Goal: Information Seeking & Learning: Find specific fact

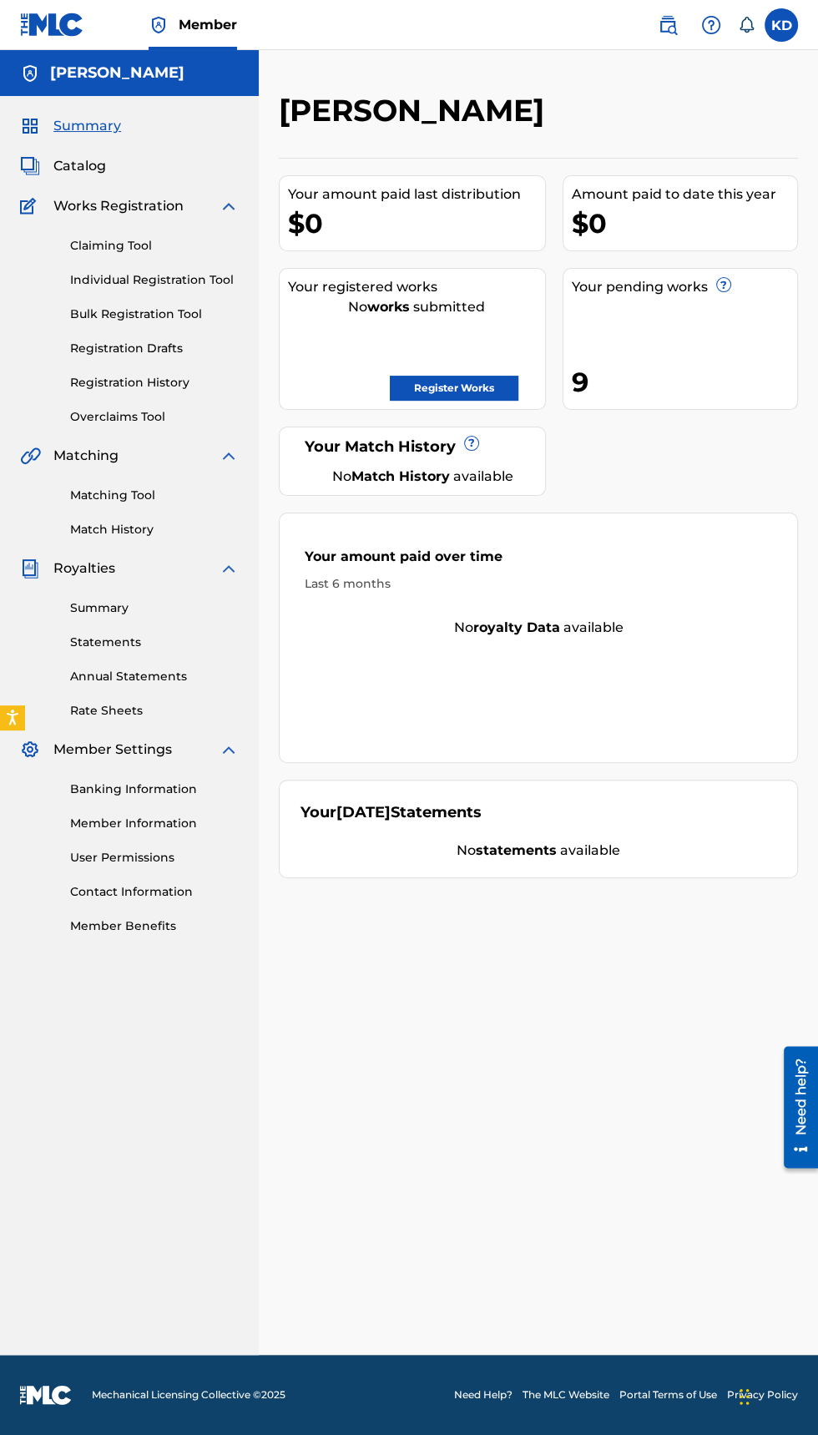
click at [665, 24] on img at bounding box center [668, 25] width 20 height 20
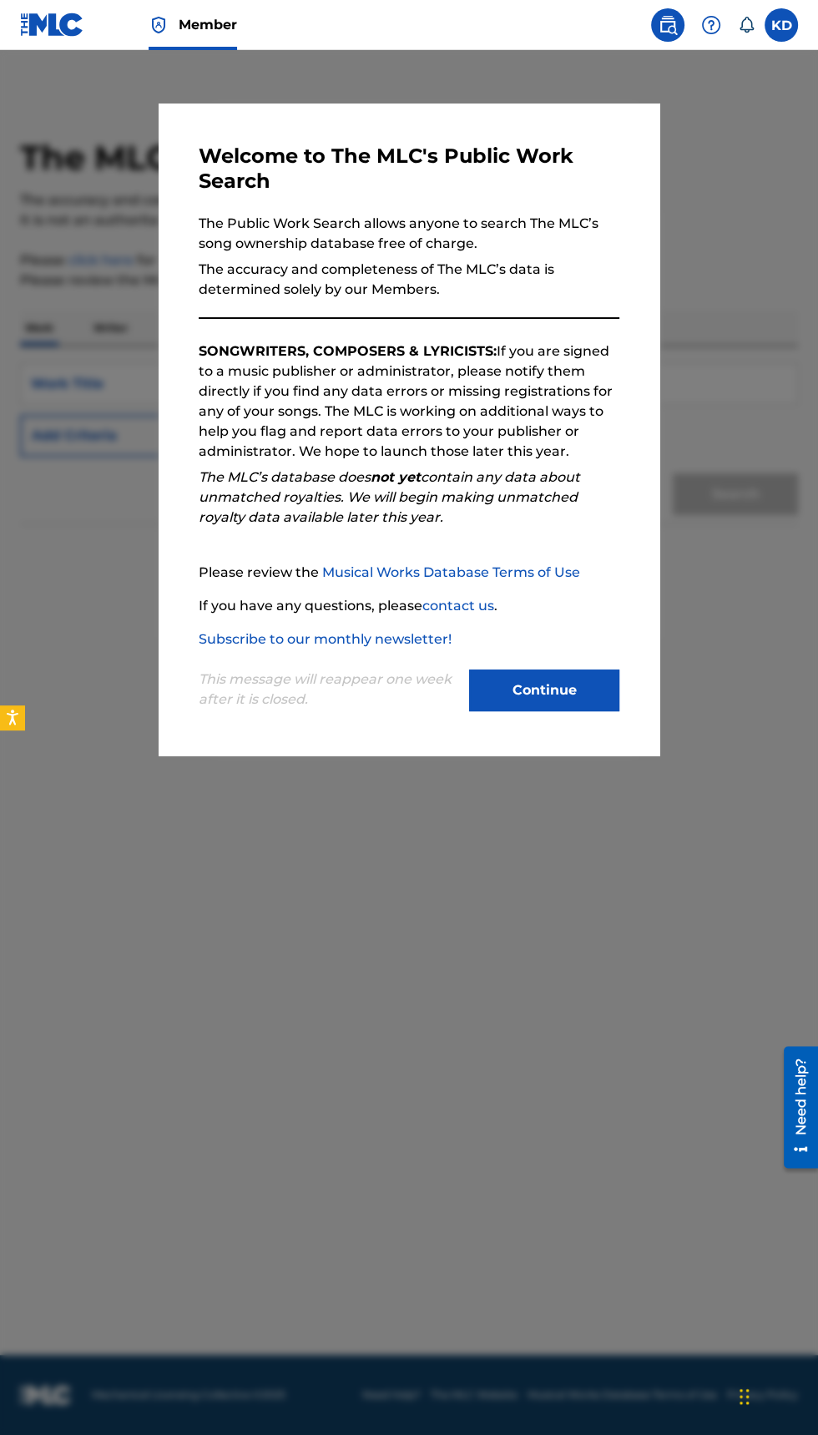
click at [739, 848] on div at bounding box center [409, 767] width 818 height 1435
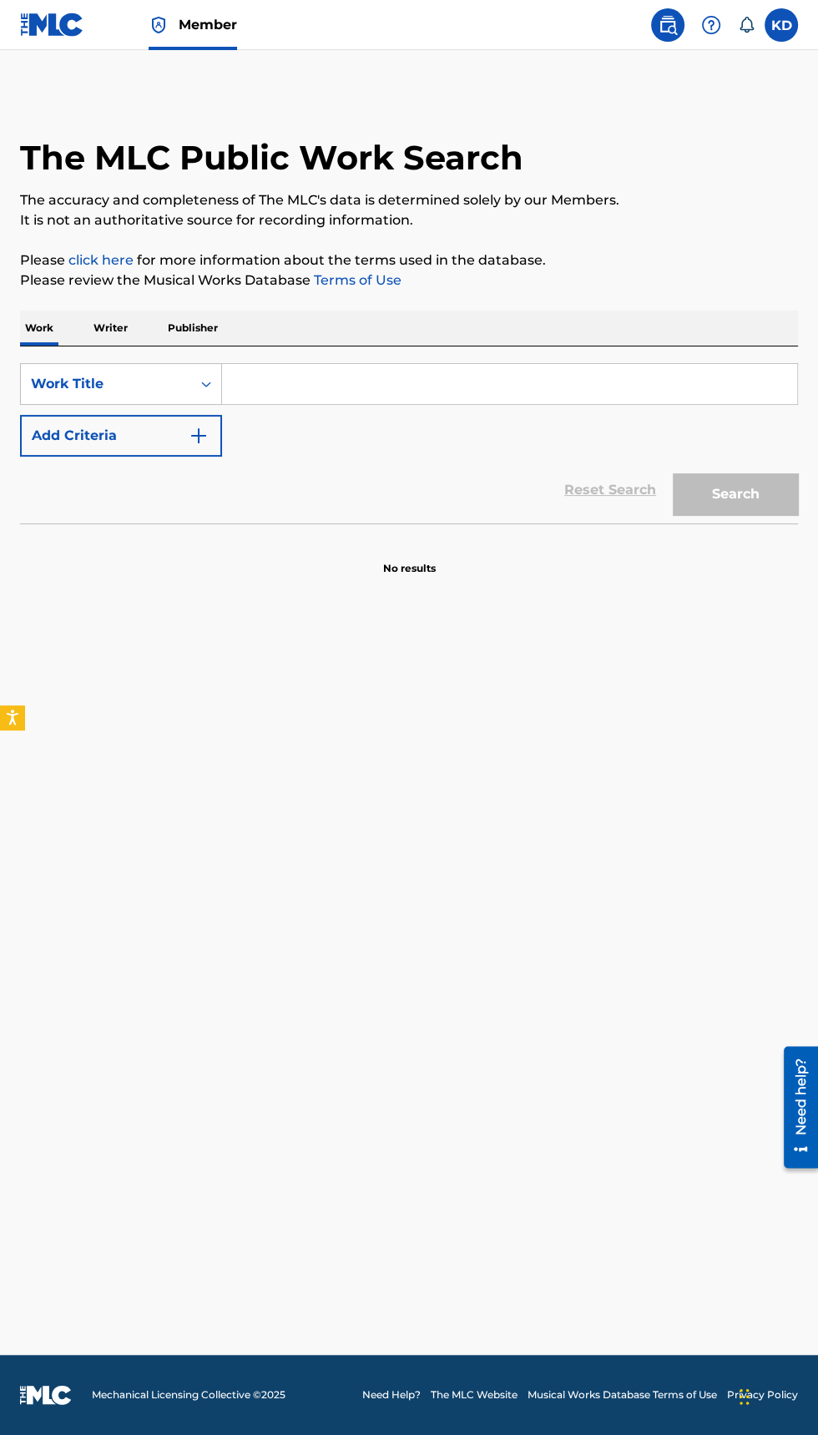
click at [341, 386] on input "Search Form" at bounding box center [509, 384] width 575 height 40
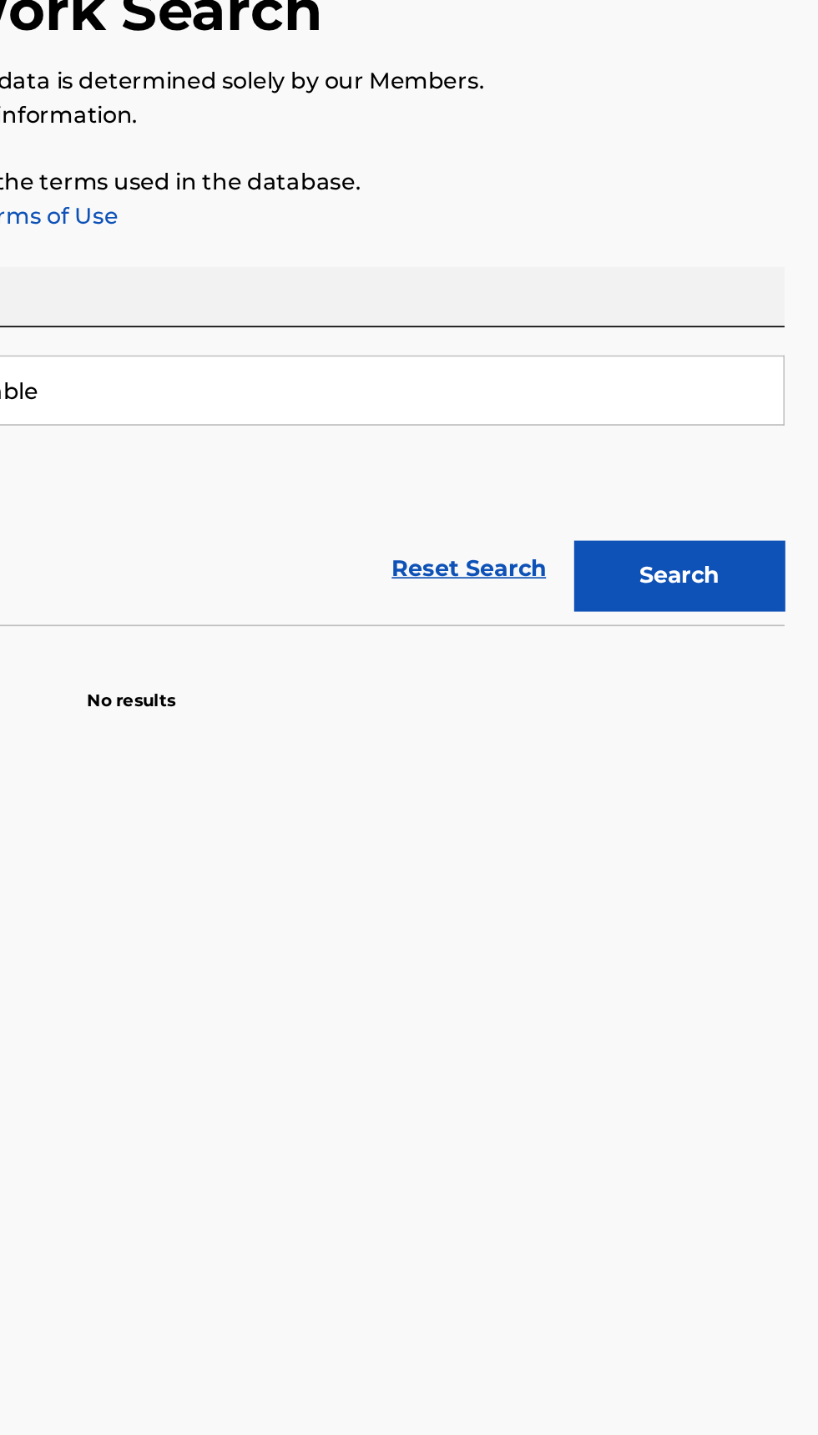
type input "Woman available"
click at [744, 496] on button "Search" at bounding box center [735, 494] width 125 height 42
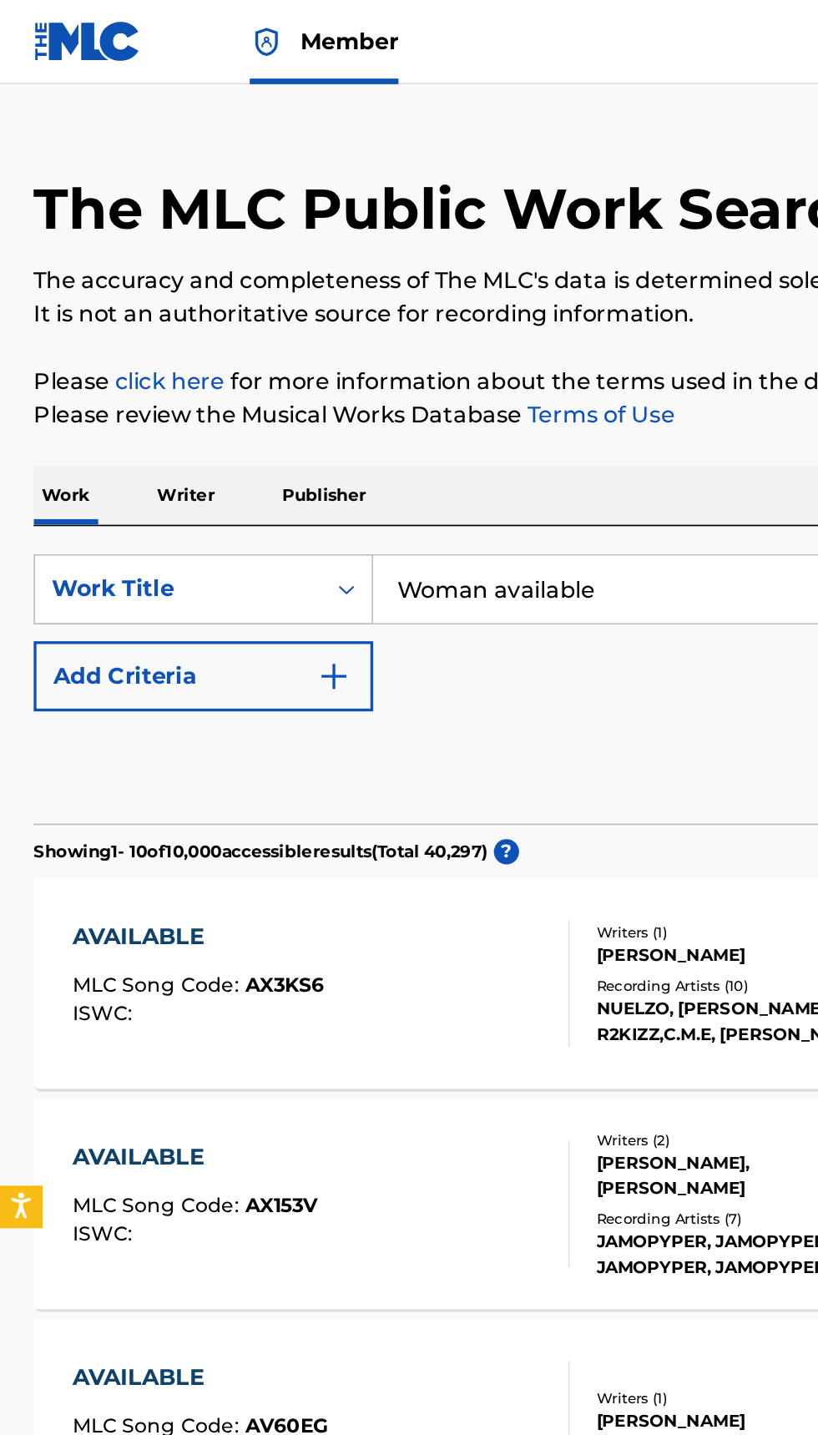
scroll to position [25, 0]
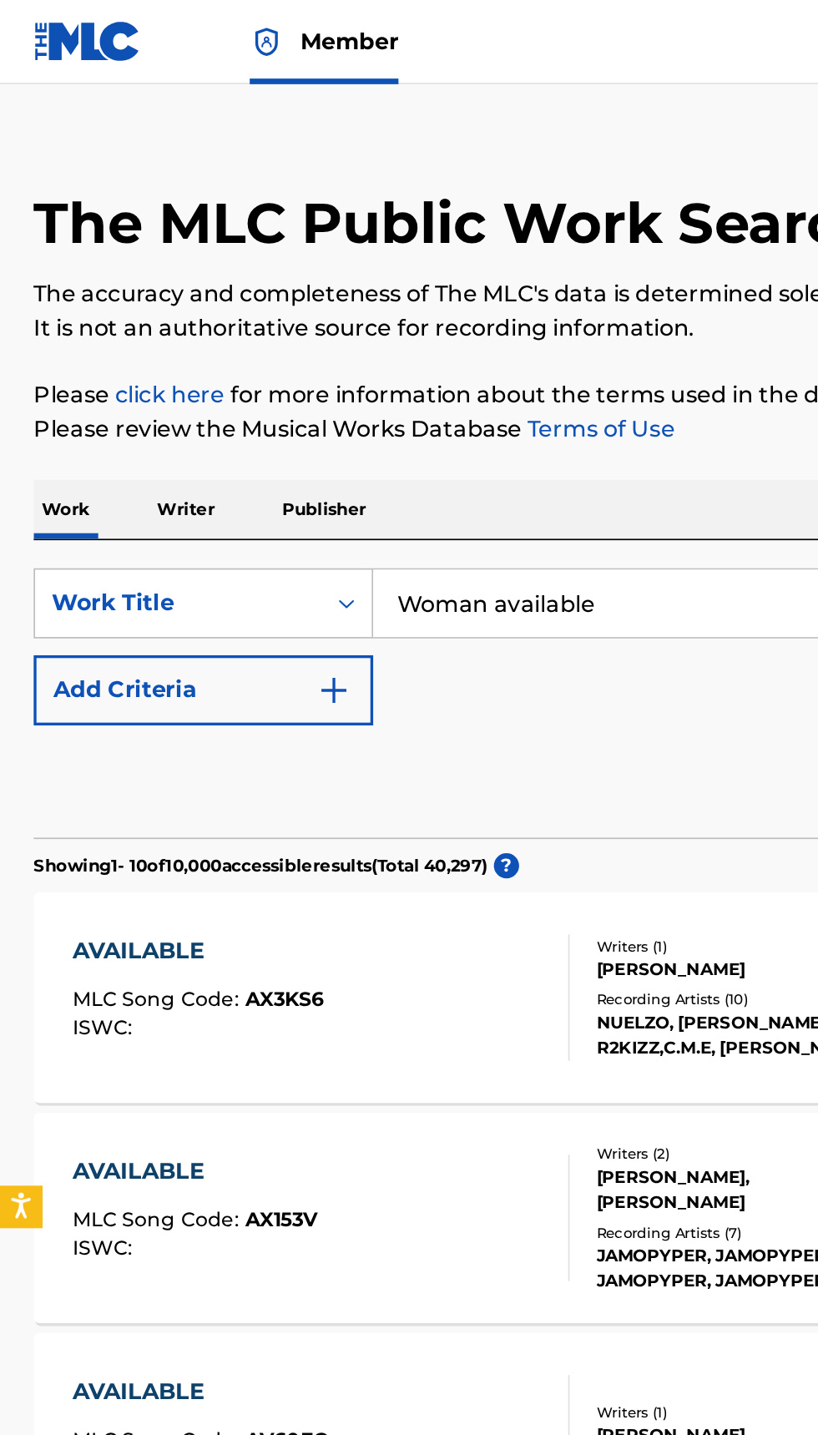
click at [120, 297] on p "Writer" at bounding box center [110, 302] width 44 height 35
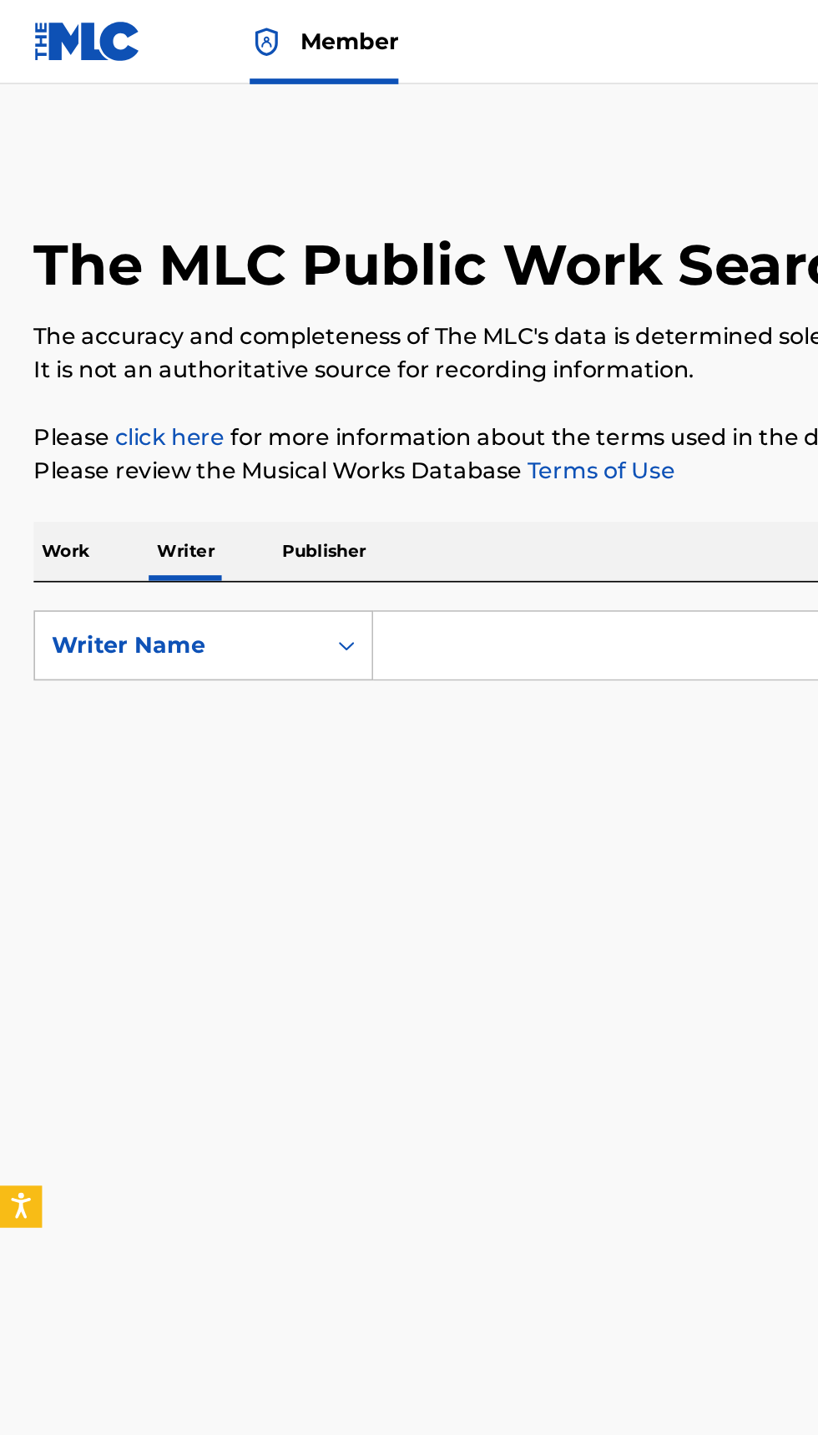
click at [302, 379] on input "Search Form" at bounding box center [509, 384] width 575 height 40
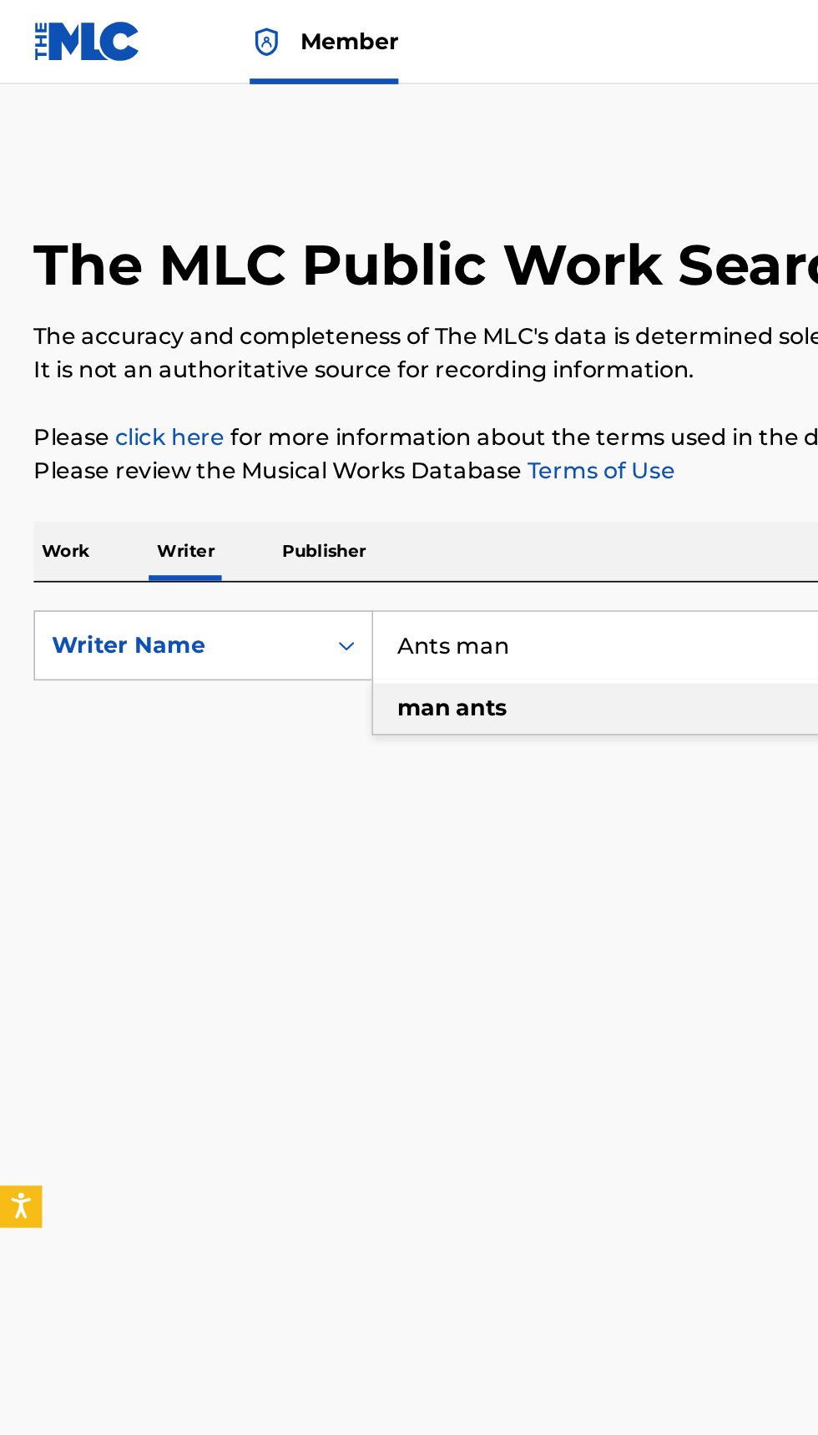
click at [297, 384] on input "Ants man" at bounding box center [509, 384] width 575 height 40
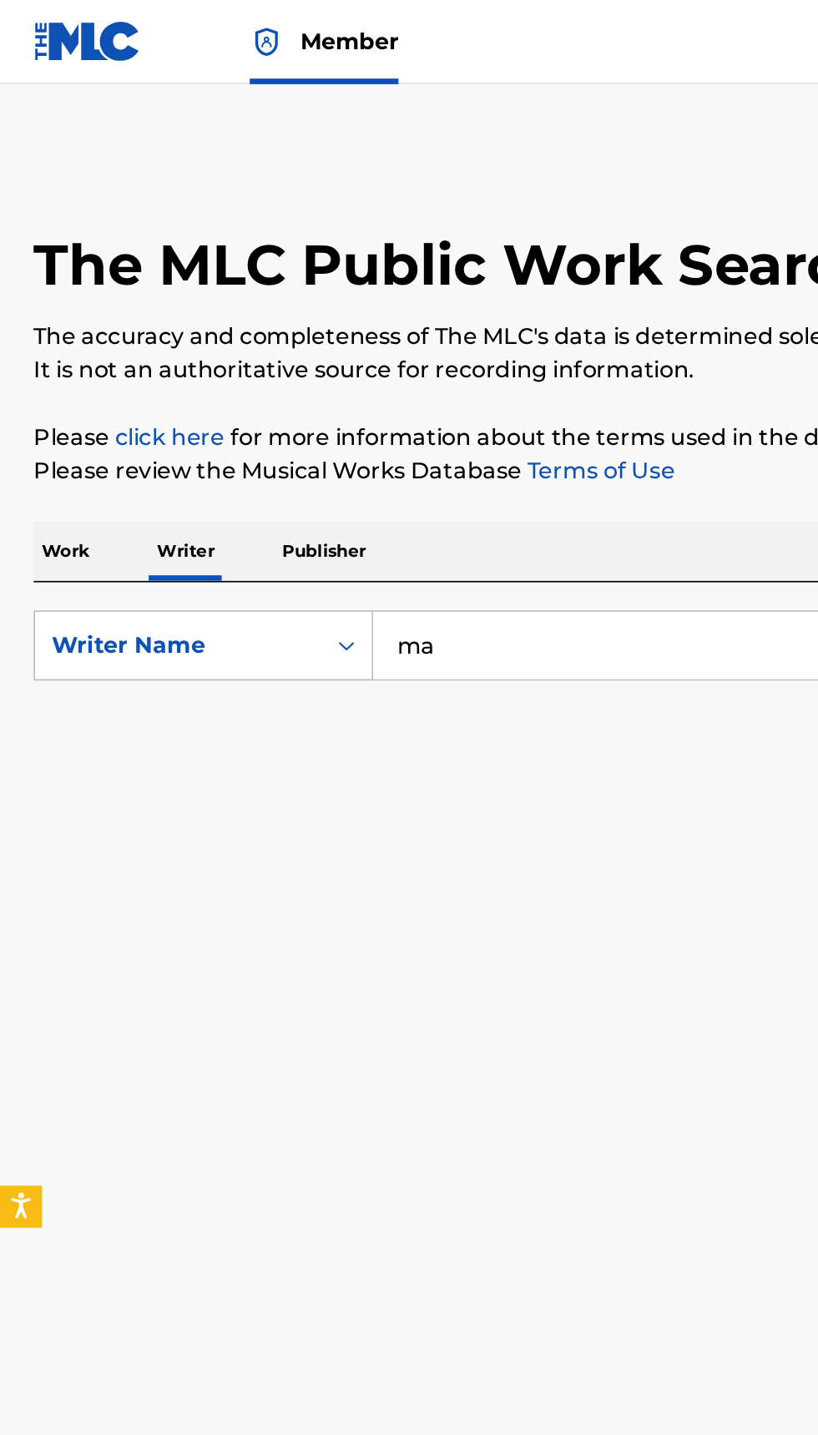
type input "m"
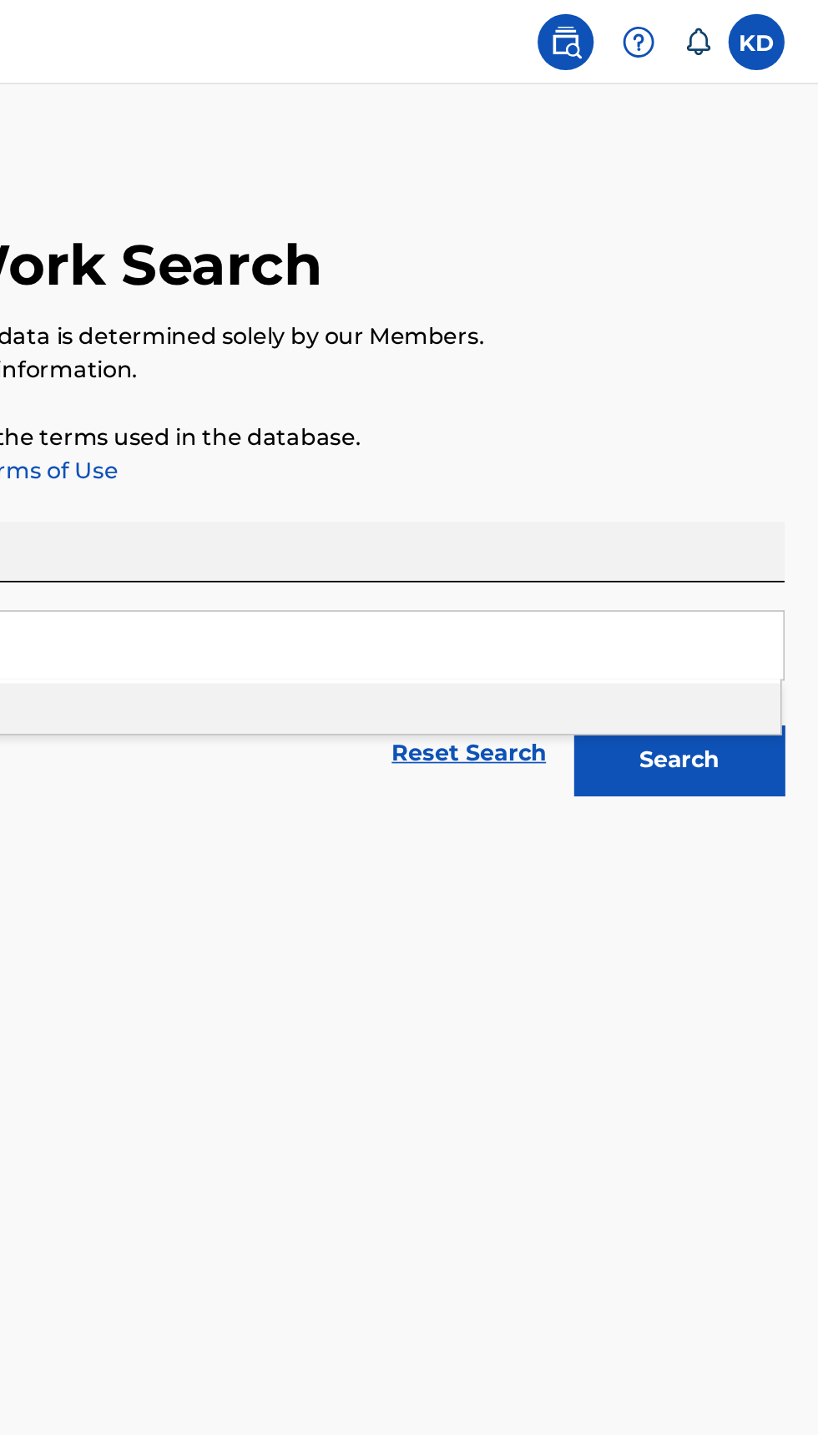
type input "Ants man"
click at [750, 449] on button "Search" at bounding box center [735, 453] width 125 height 42
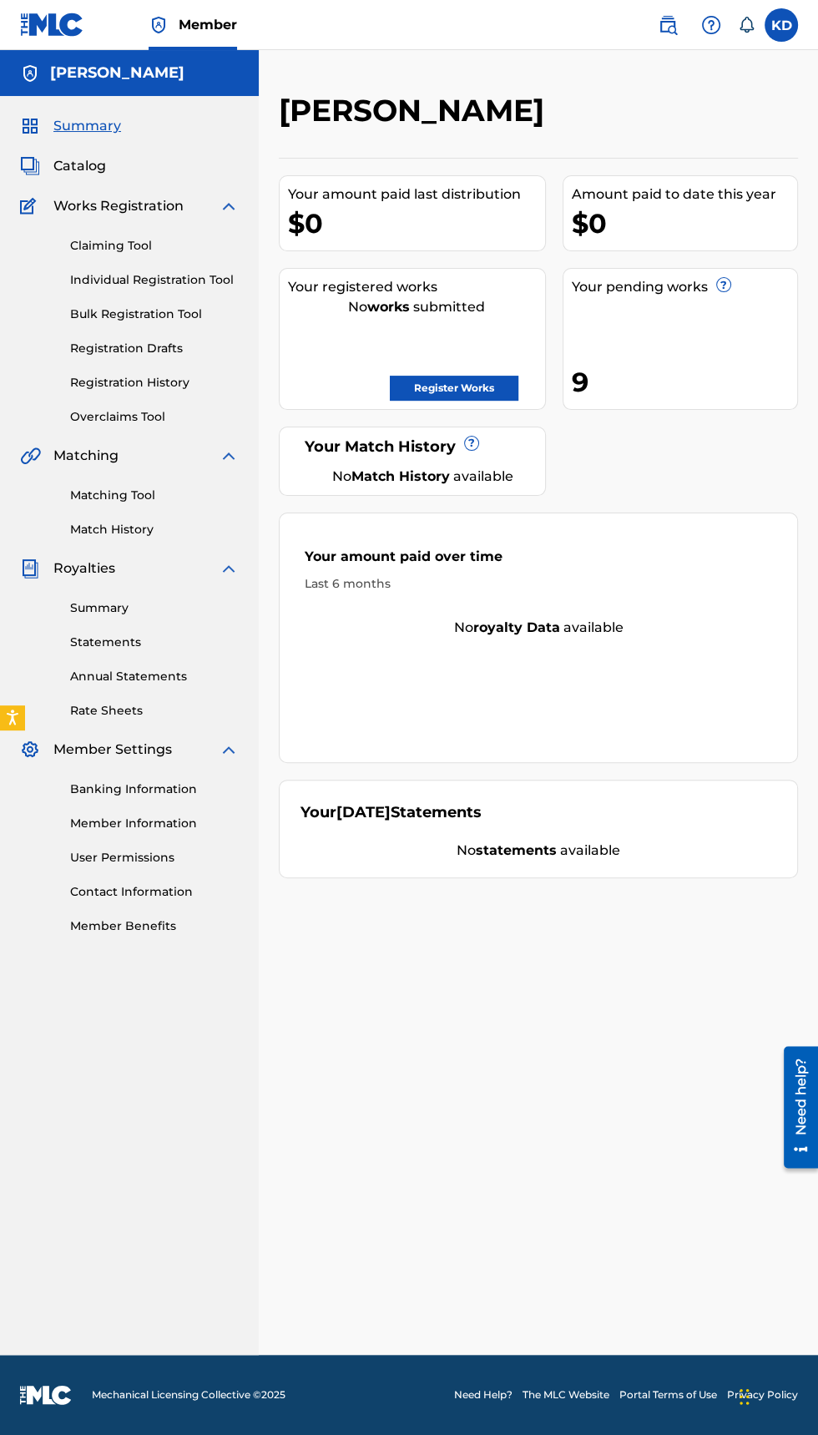
click at [661, 33] on img at bounding box center [668, 25] width 20 height 20
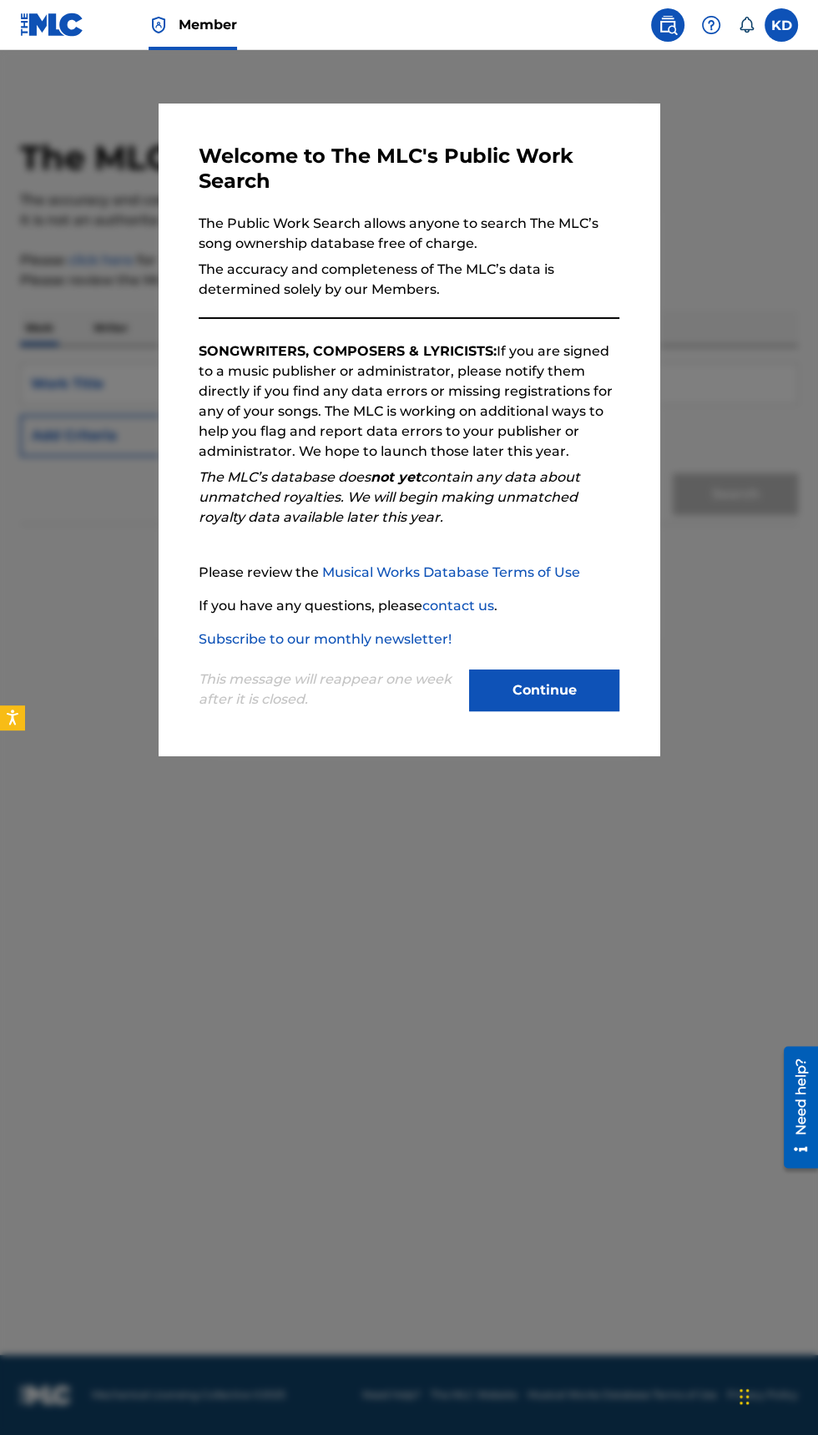
click at [743, 900] on div at bounding box center [409, 767] width 818 height 1435
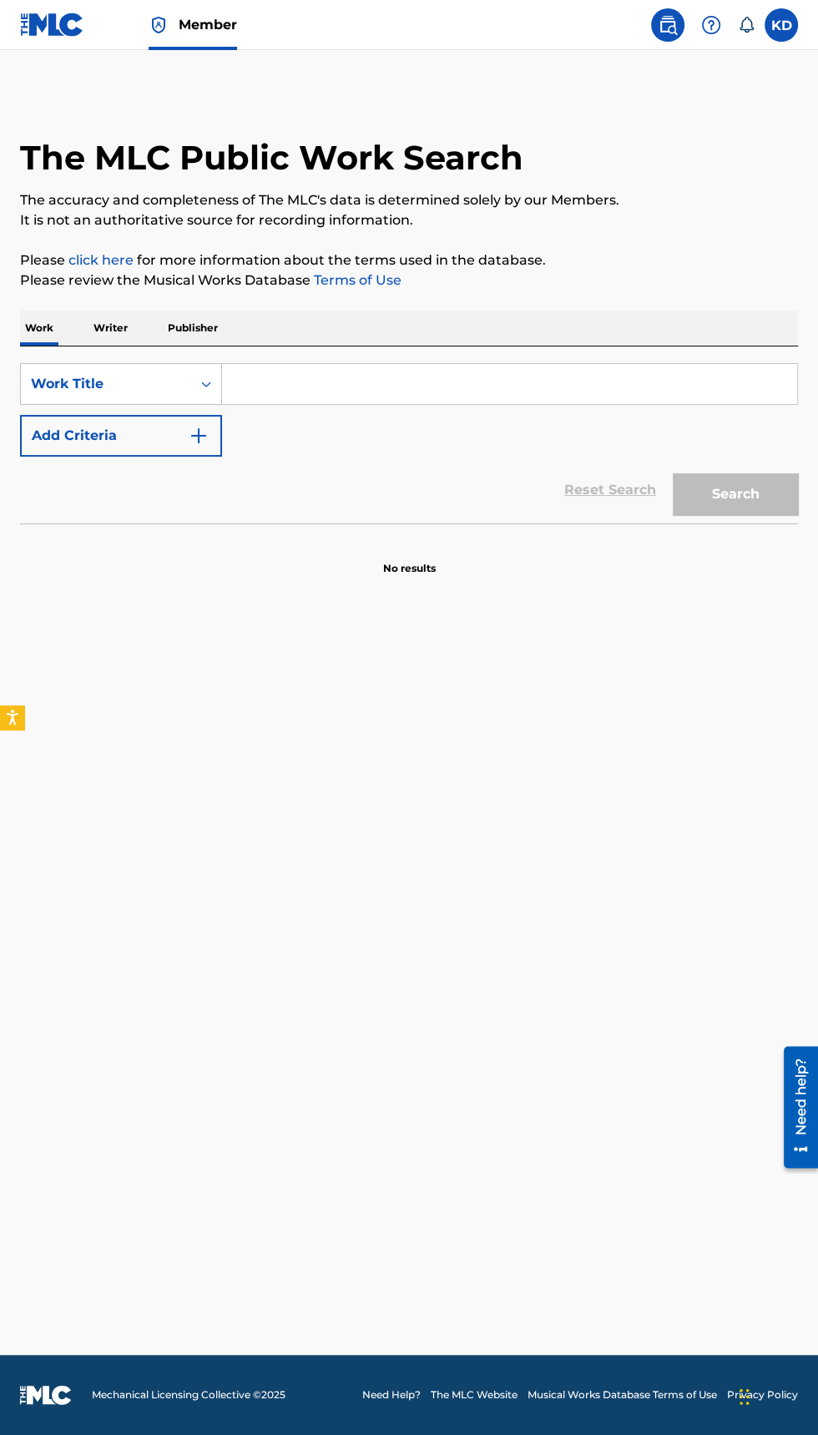
click at [207, 330] on p "Publisher" at bounding box center [193, 327] width 60 height 35
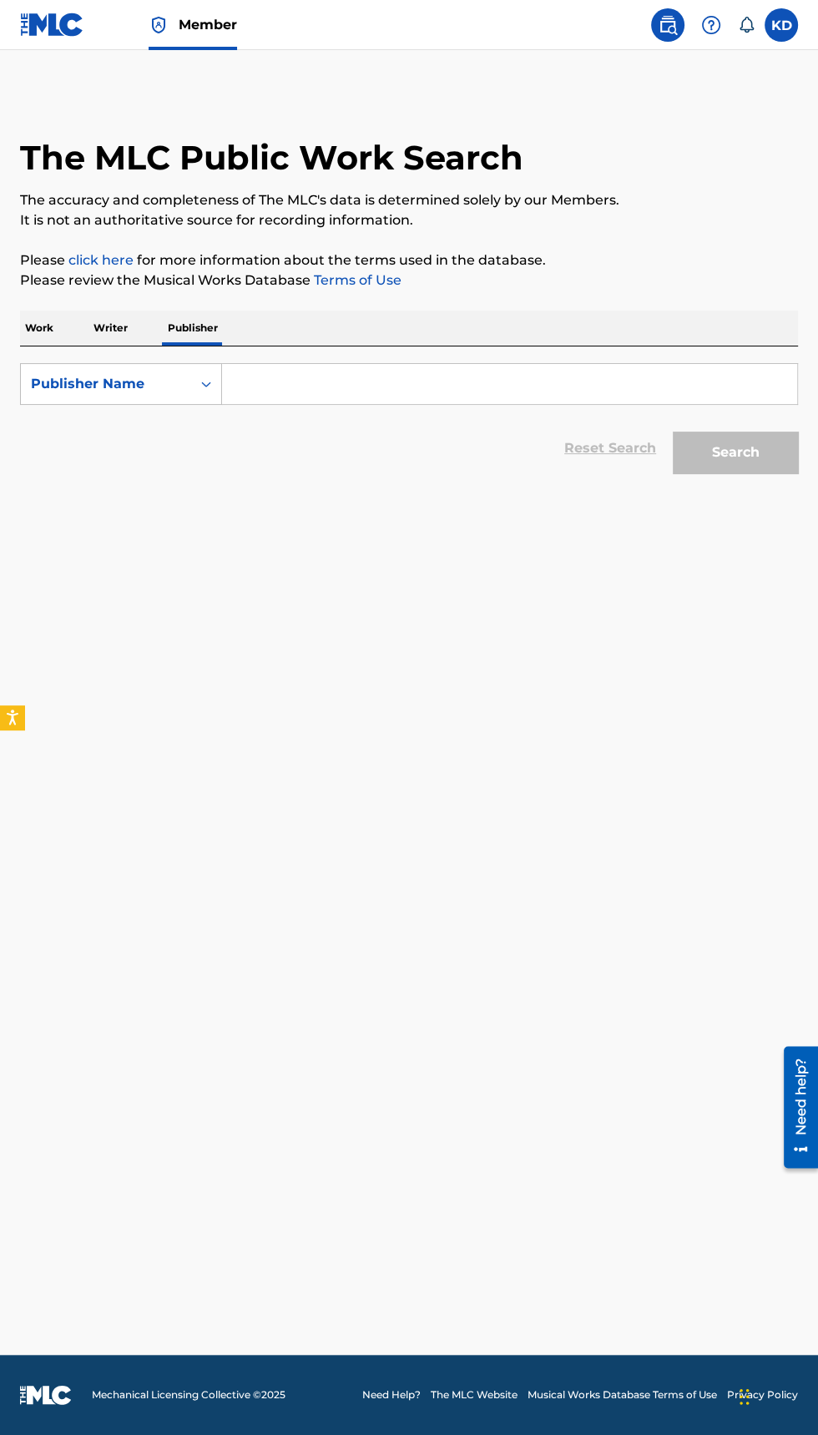
click at [410, 386] on input "Search Form" at bounding box center [509, 384] width 575 height 40
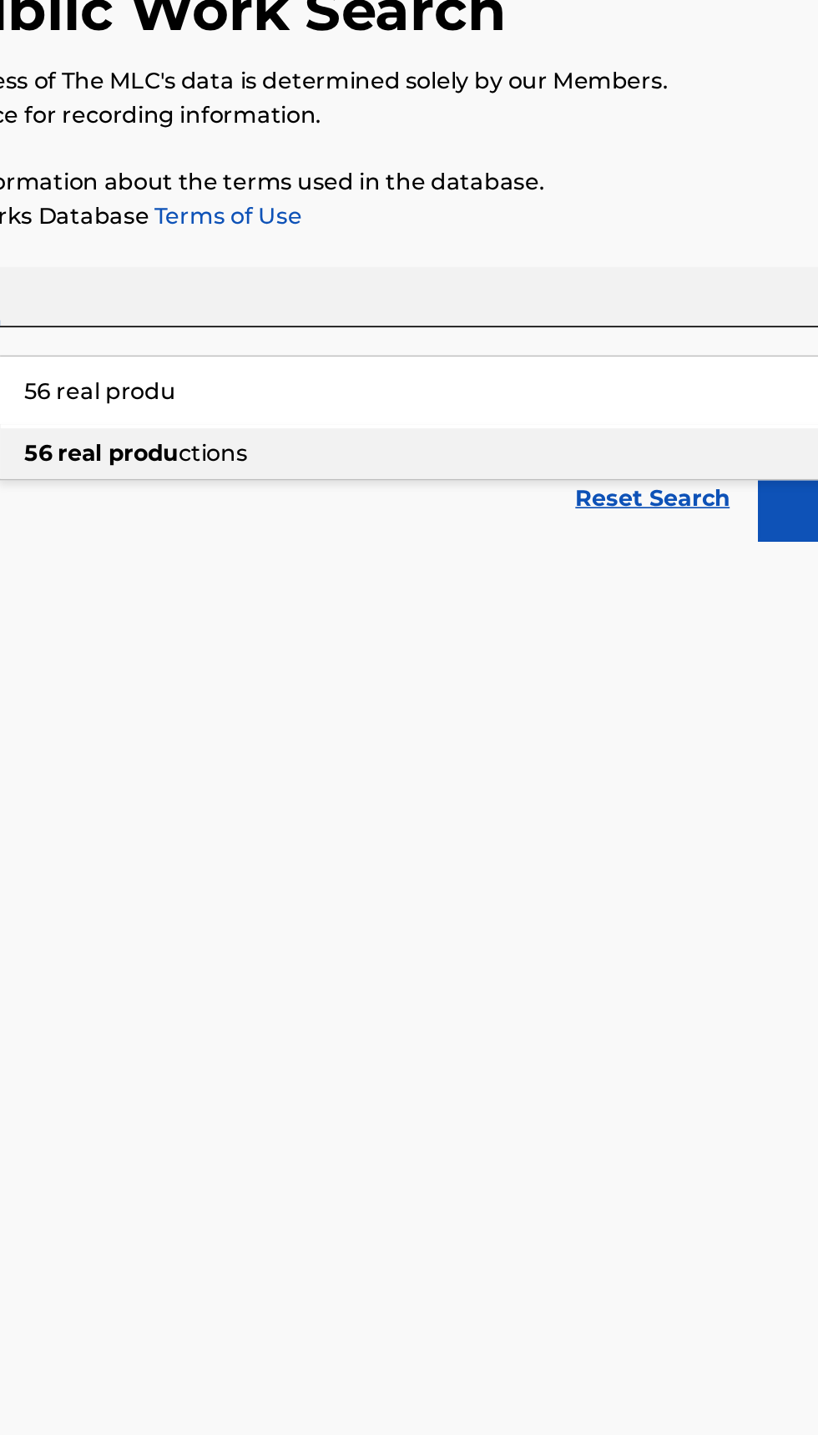
click at [396, 414] on div "56 real produ ctions" at bounding box center [508, 421] width 573 height 30
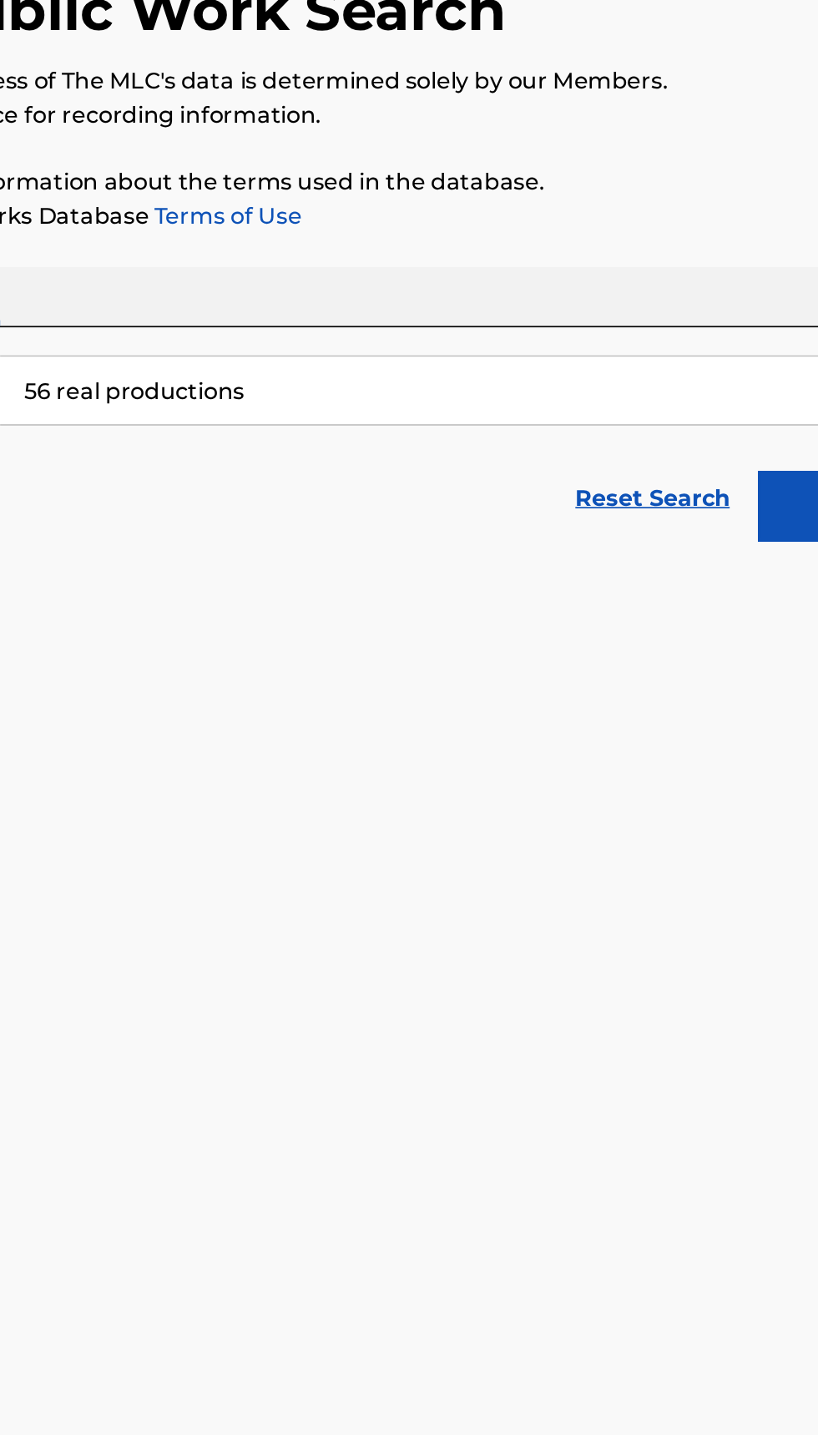
click at [689, 449] on button "Search" at bounding box center [735, 453] width 125 height 42
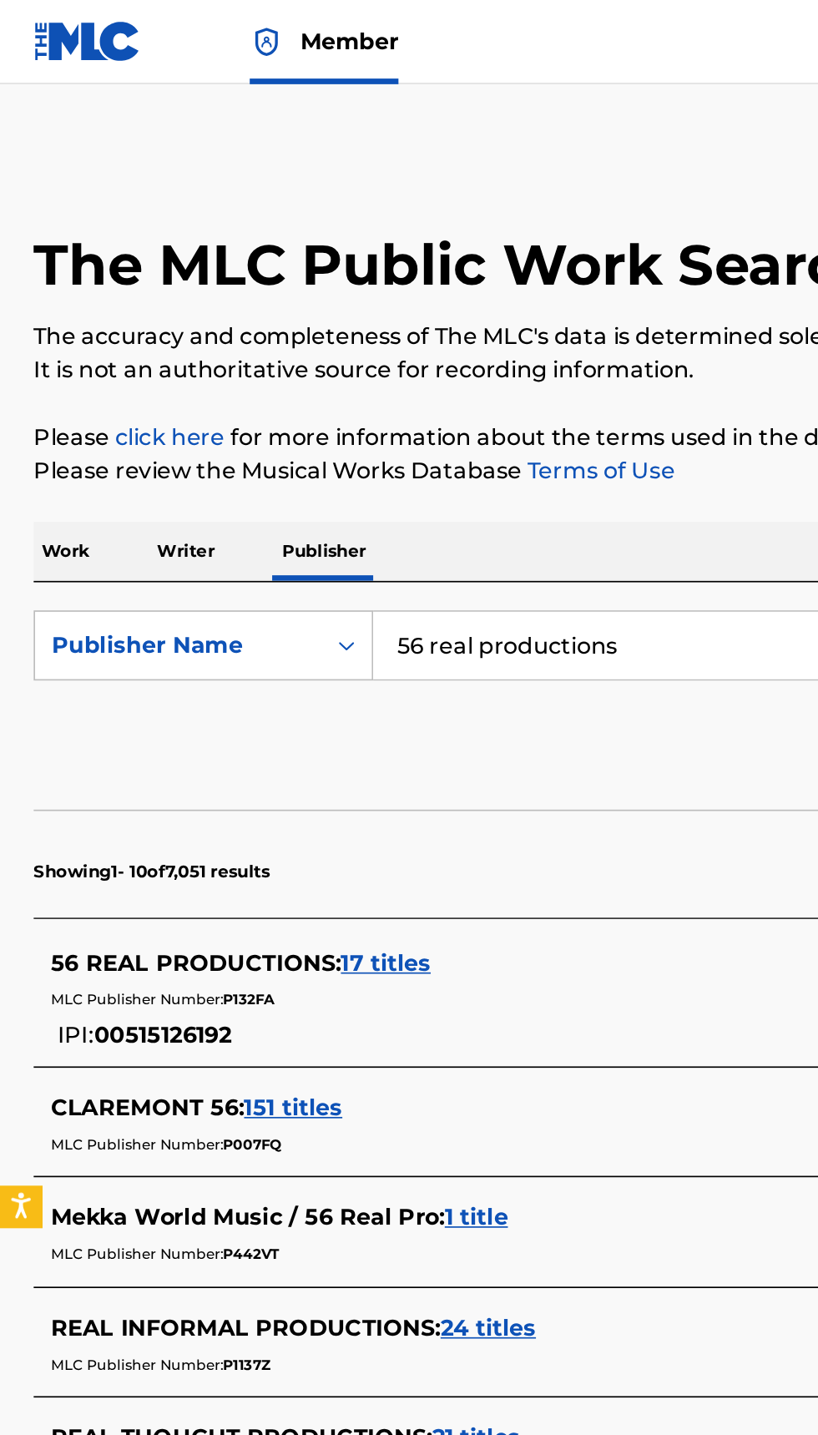
click at [223, 573] on span "17 titles" at bounding box center [229, 573] width 53 height 16
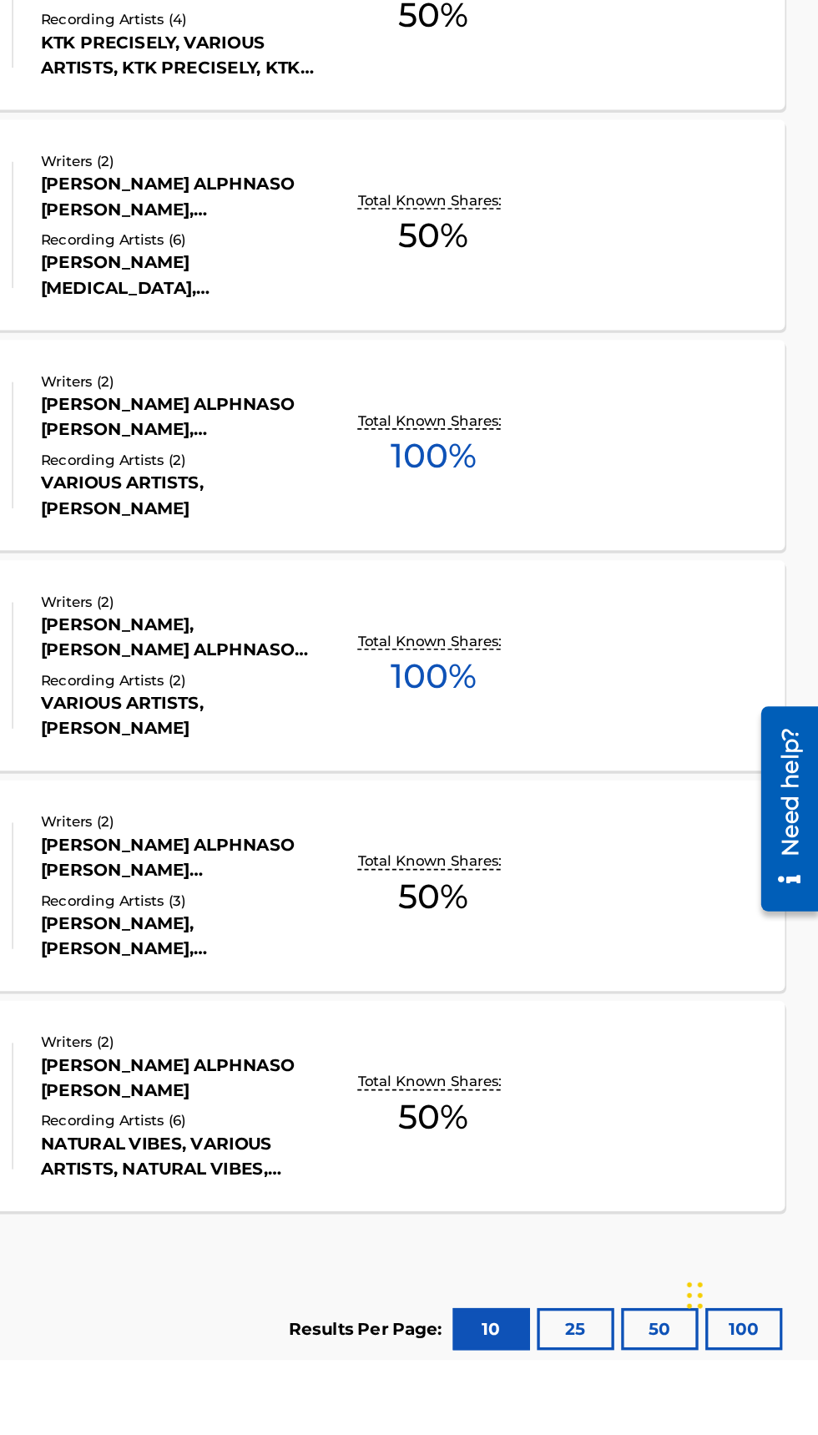
scroll to position [555, 0]
click at [785, 1411] on button "100" at bounding box center [773, 1416] width 46 height 25
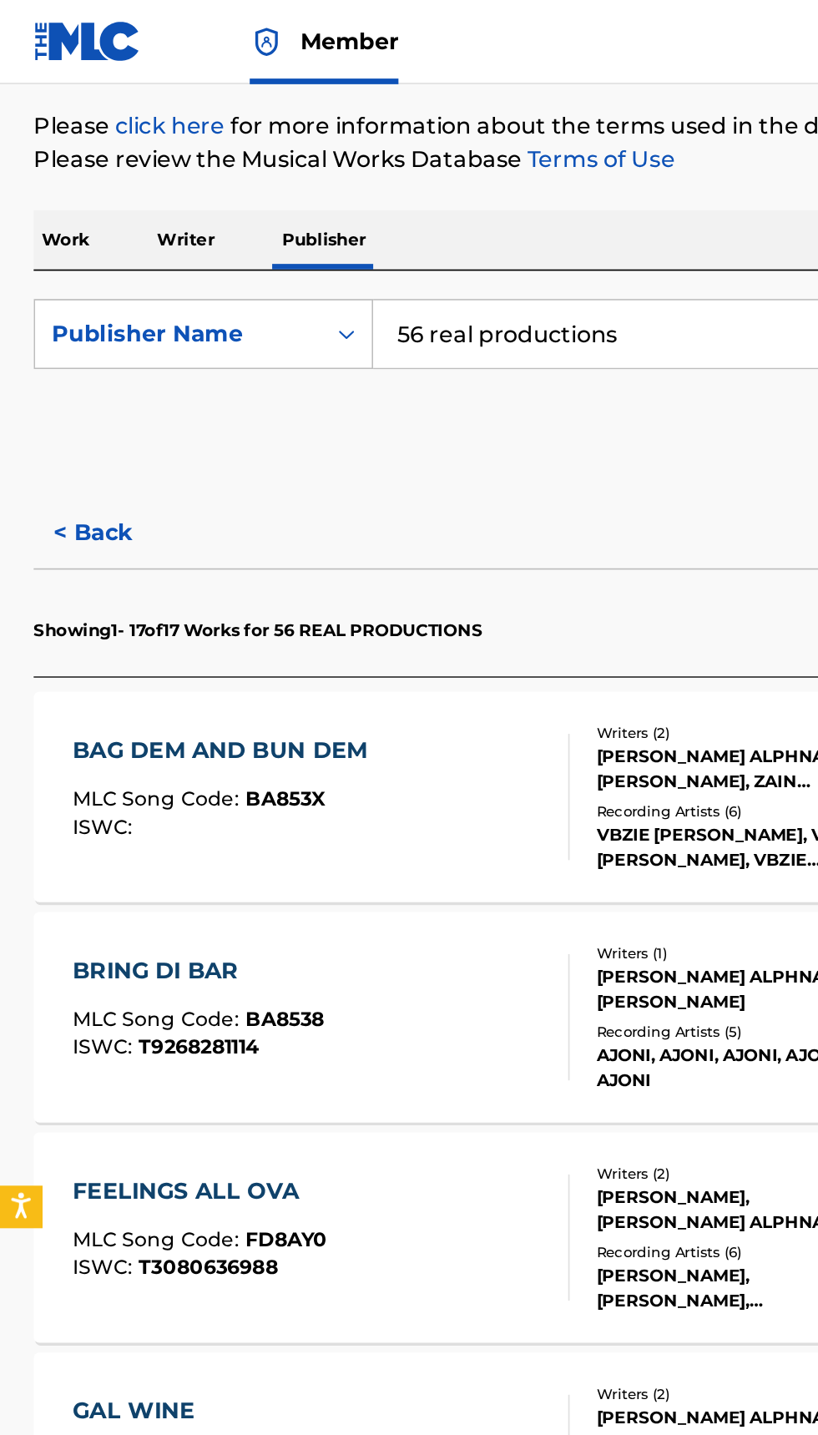
scroll to position [183, 0]
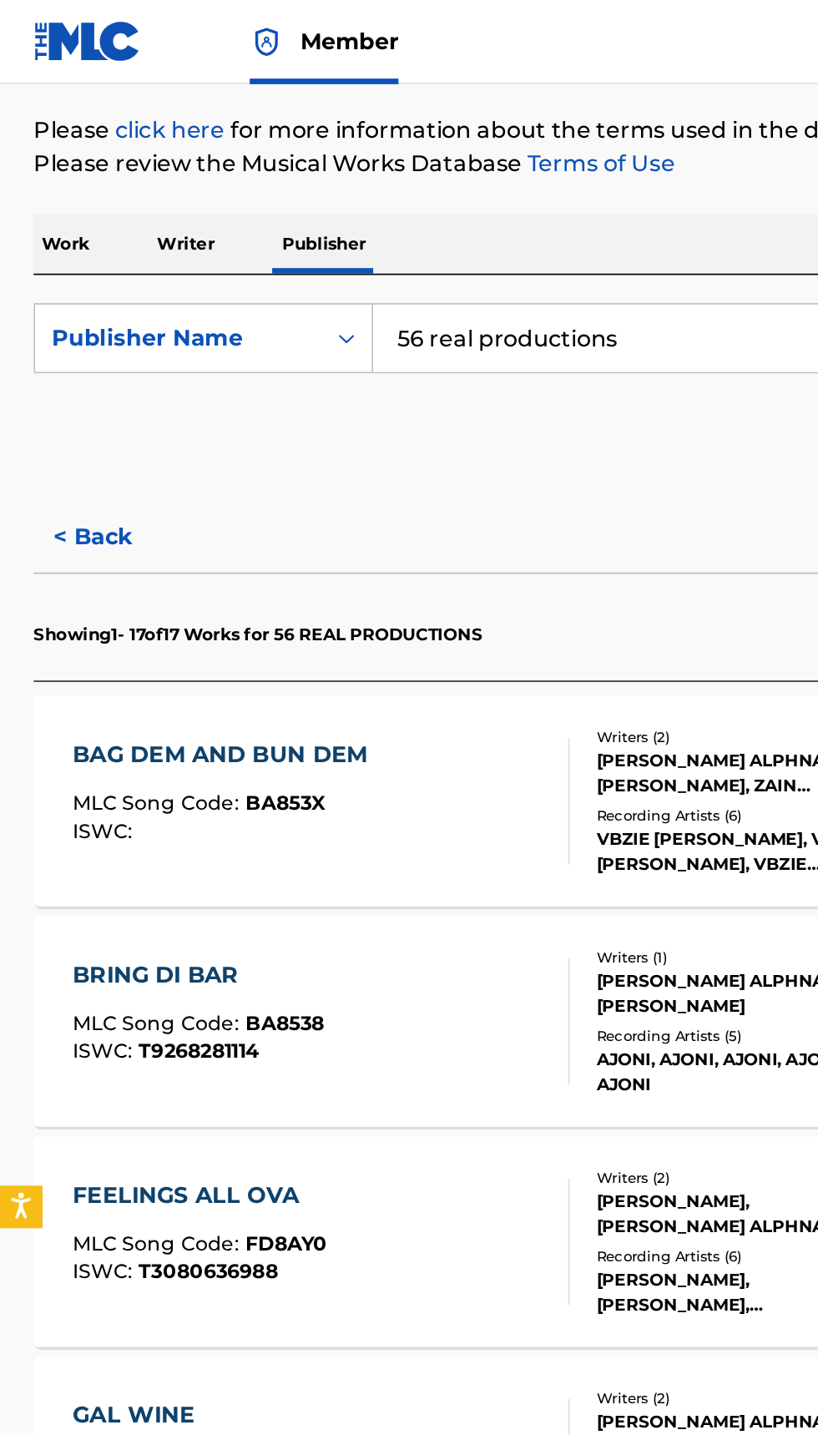
click at [281, 201] on input "56 real productions" at bounding box center [509, 201] width 575 height 40
type input "56 real productions"
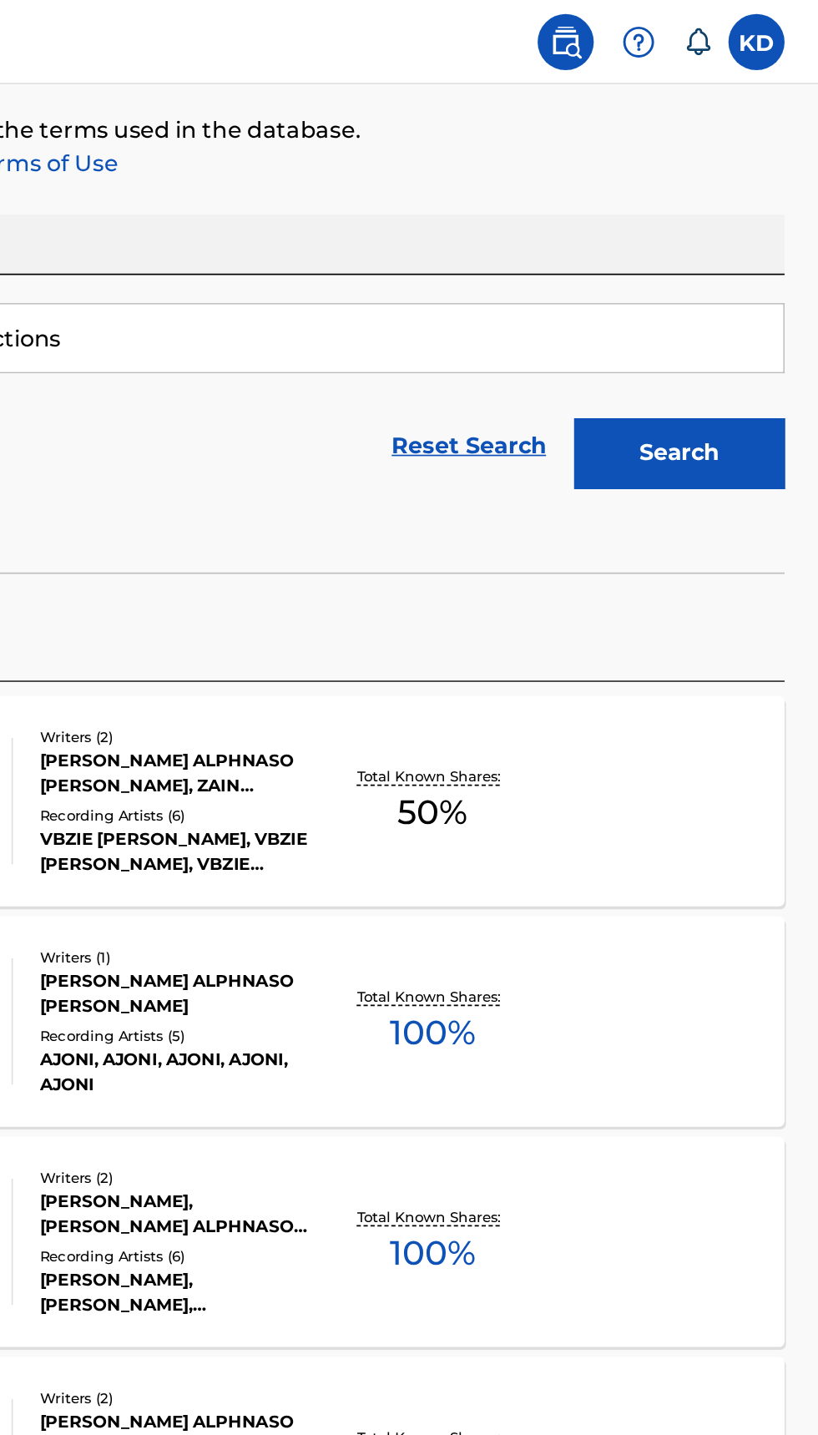
click at [755, 264] on button "Search" at bounding box center [735, 270] width 125 height 42
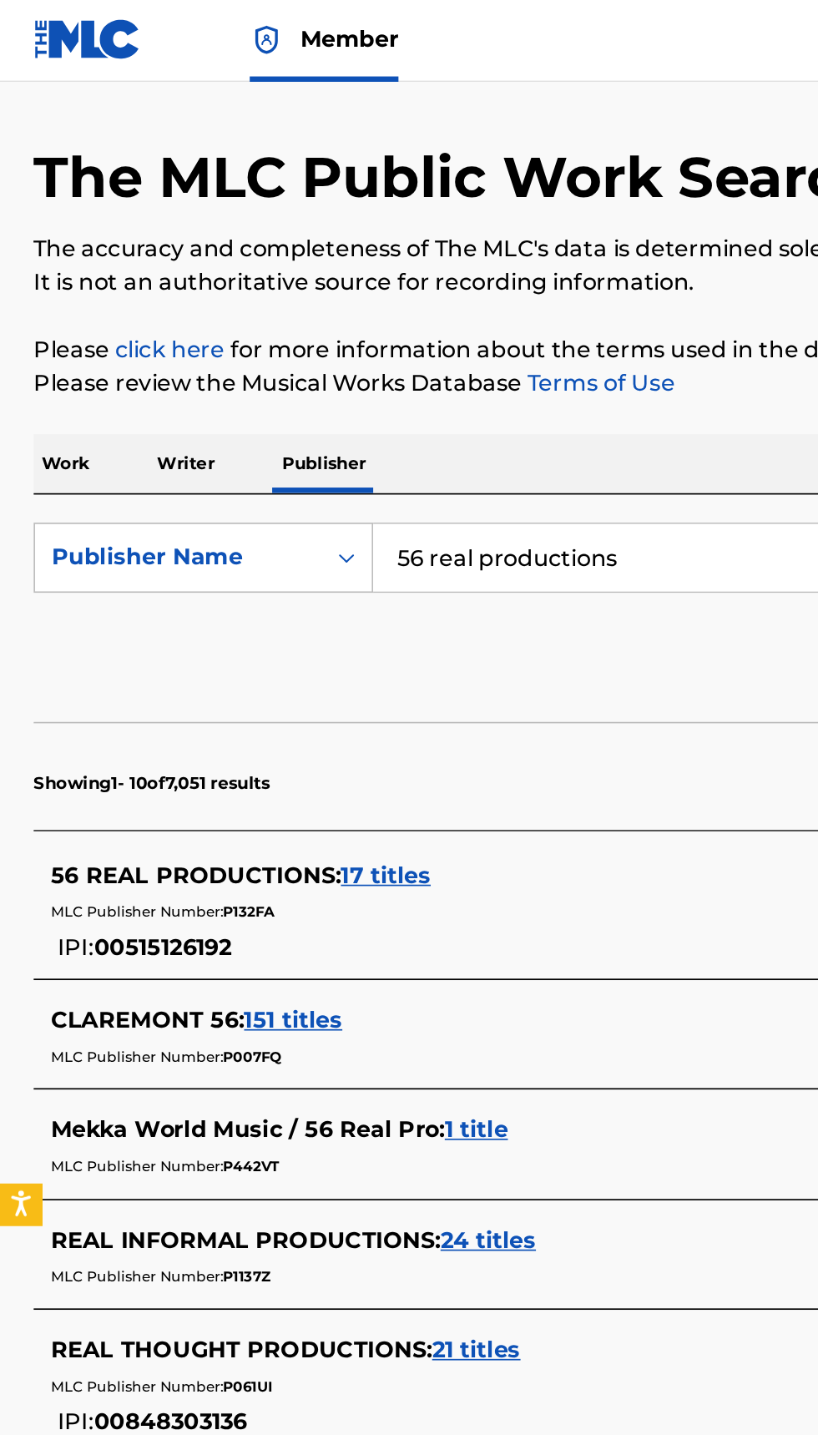
scroll to position [0, 0]
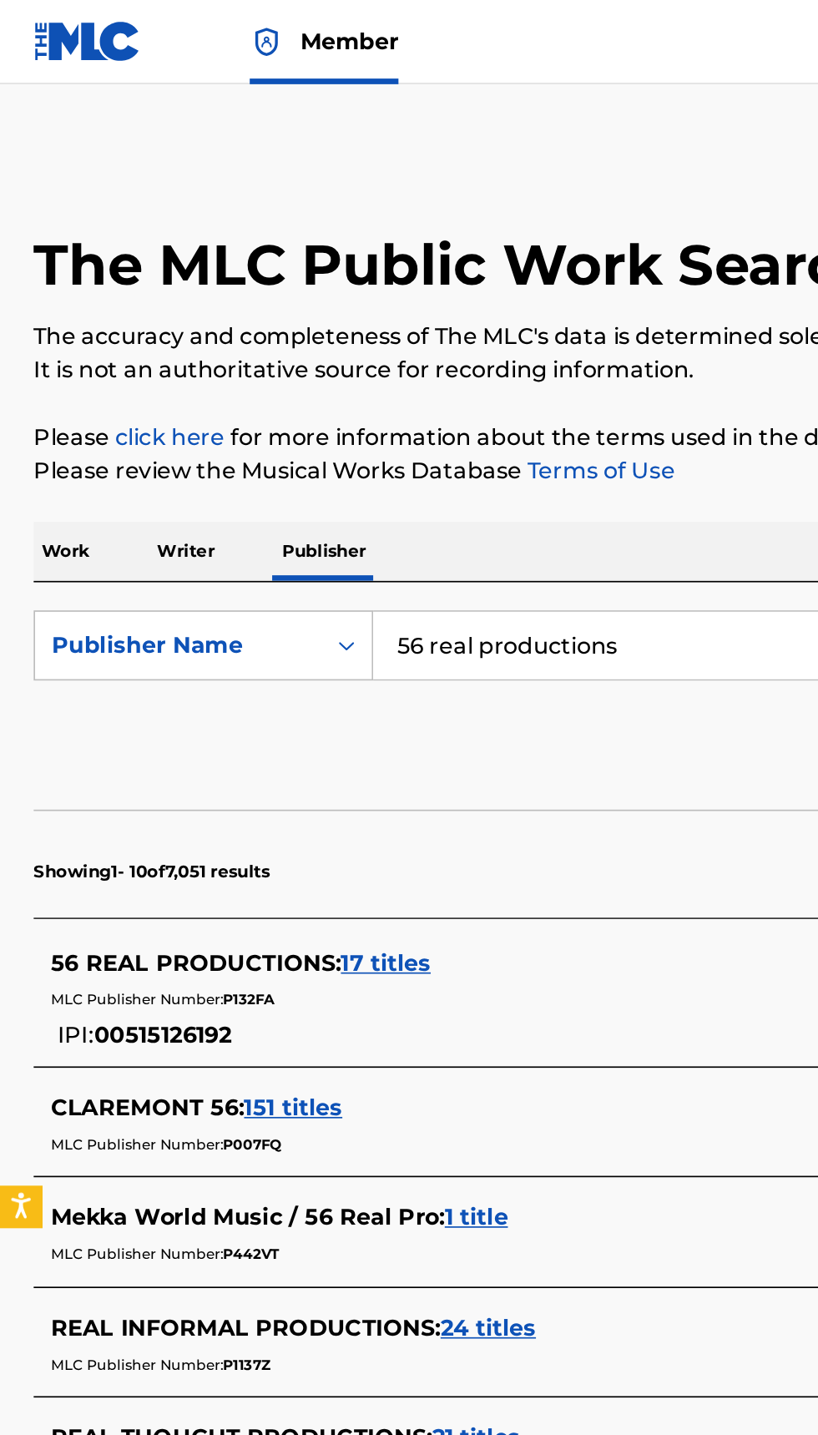
click at [33, 328] on p "Work" at bounding box center [39, 327] width 38 height 35
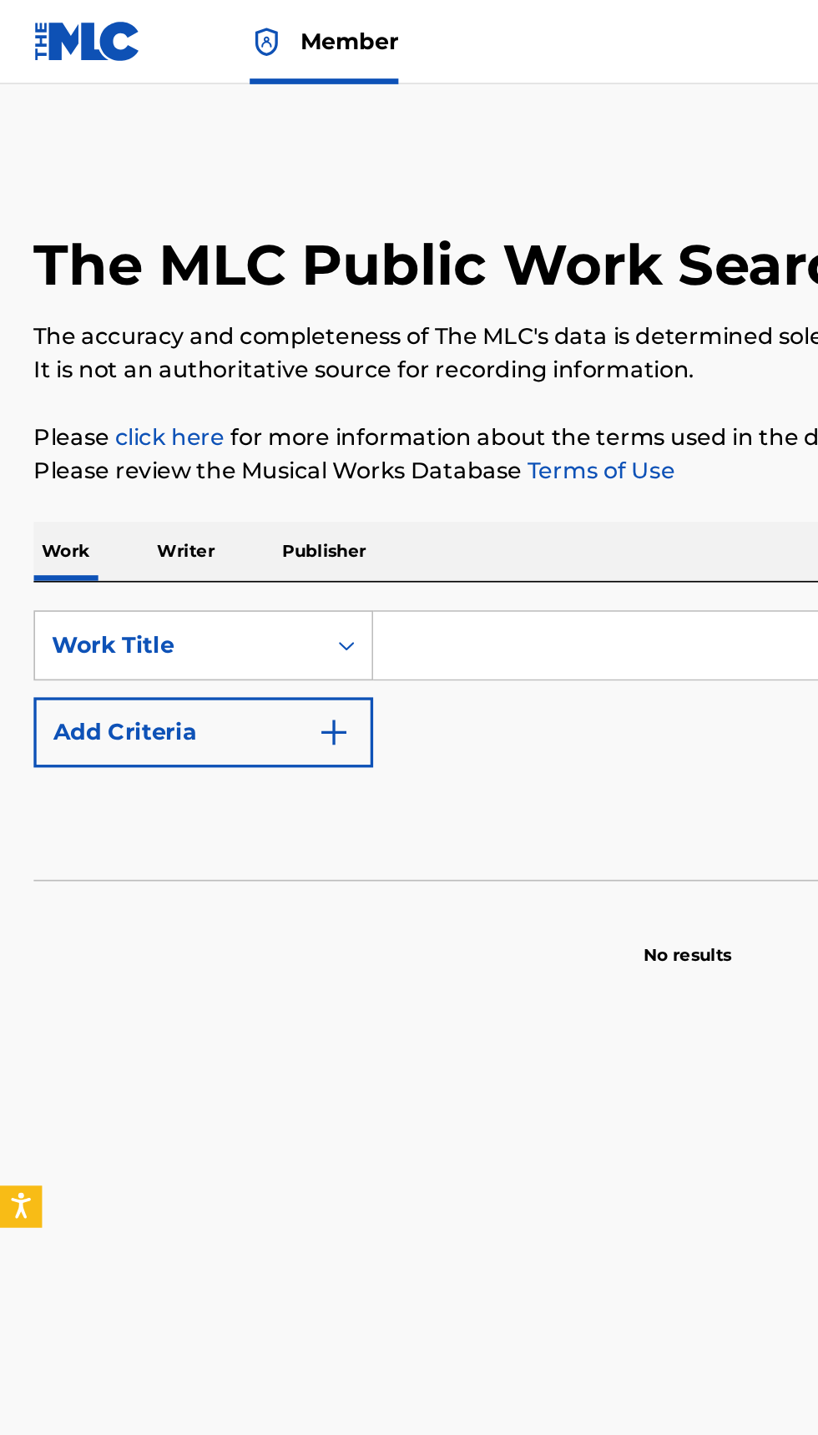
click at [291, 376] on input "Search Form" at bounding box center [509, 384] width 575 height 40
click at [673, 473] on button "Search" at bounding box center [735, 494] width 125 height 42
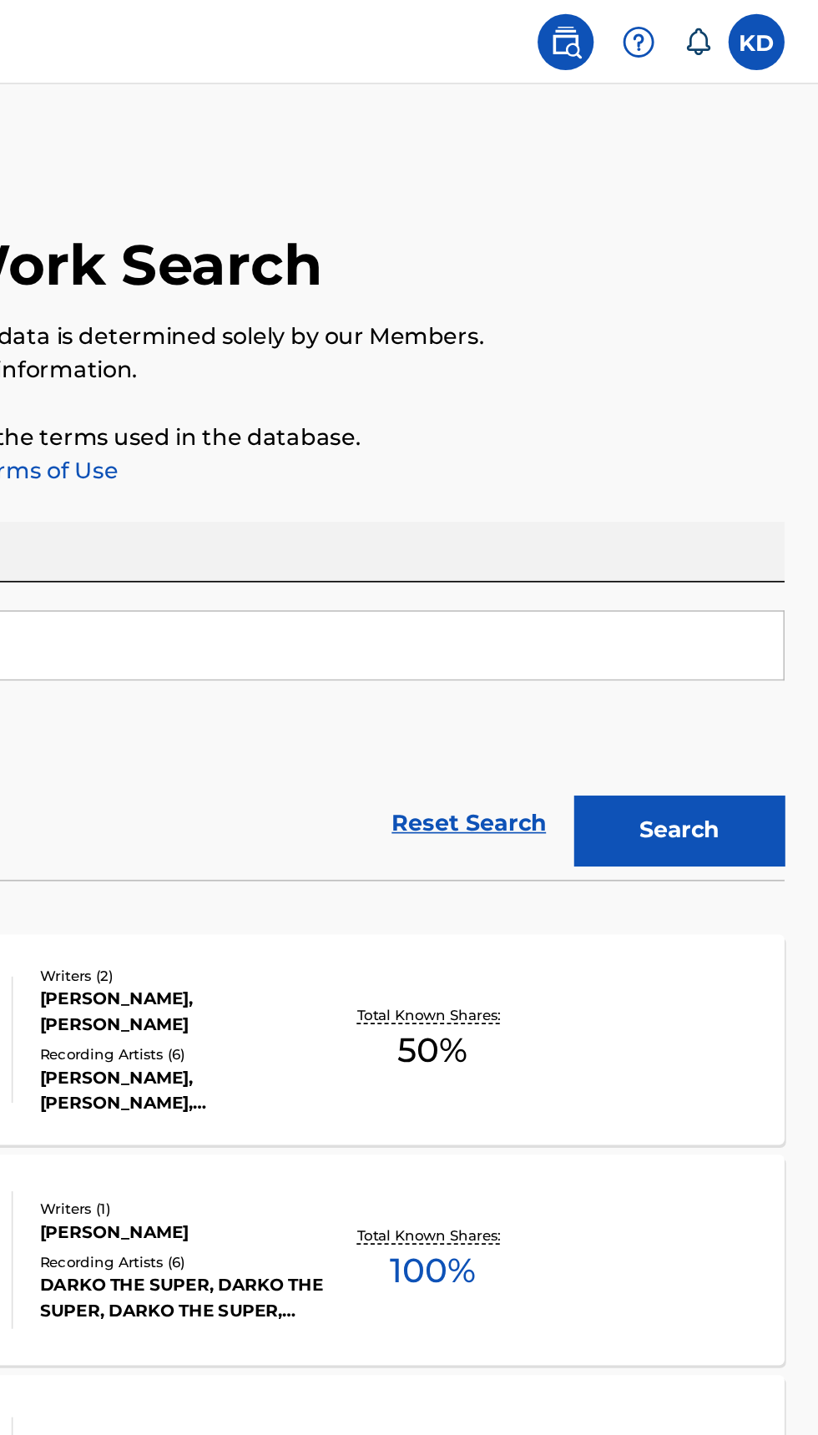
click at [754, 492] on button "Search" at bounding box center [735, 494] width 125 height 42
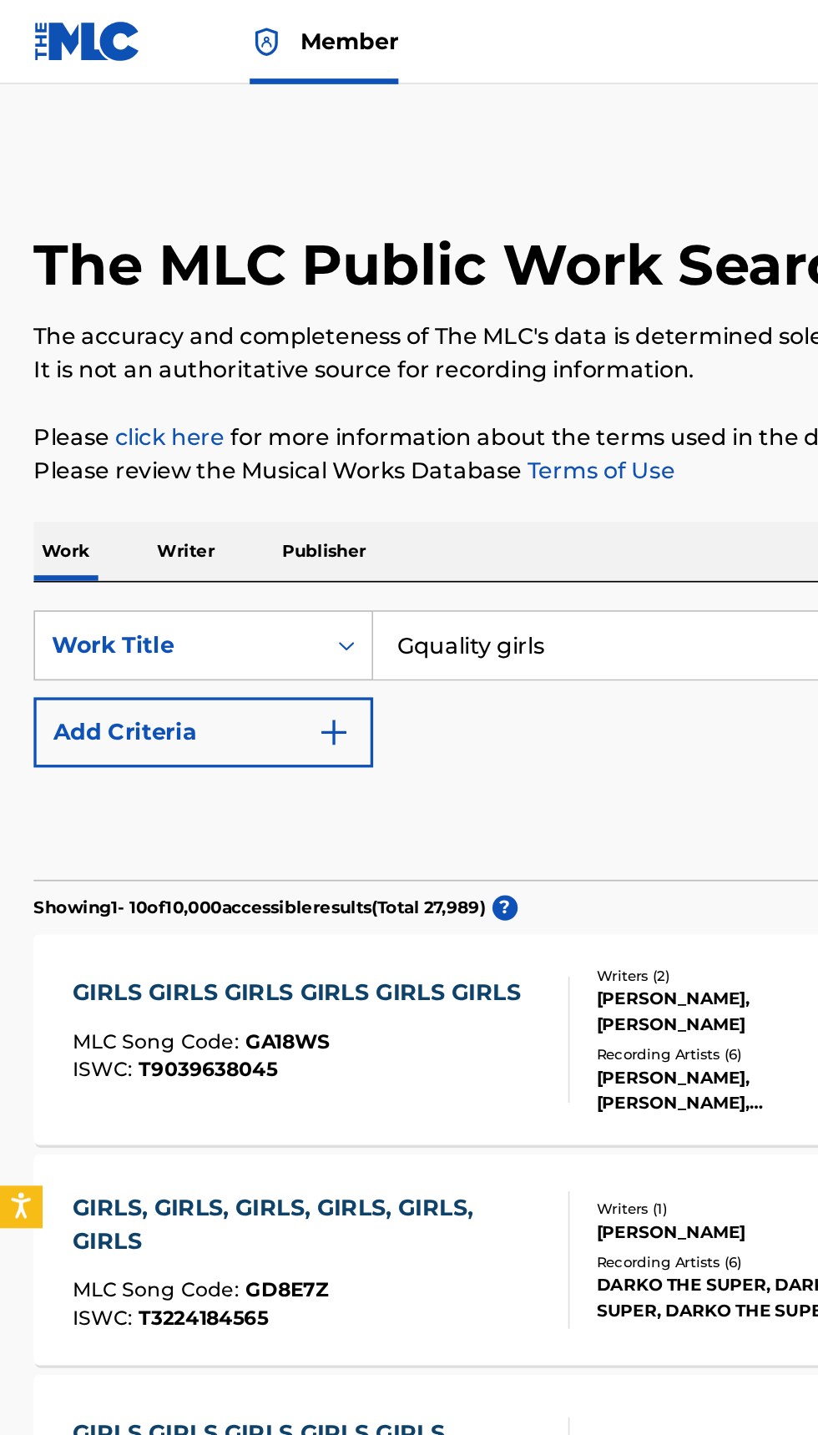
click at [368, 381] on input "Gquality girls" at bounding box center [509, 384] width 575 height 40
type input "Gqua"
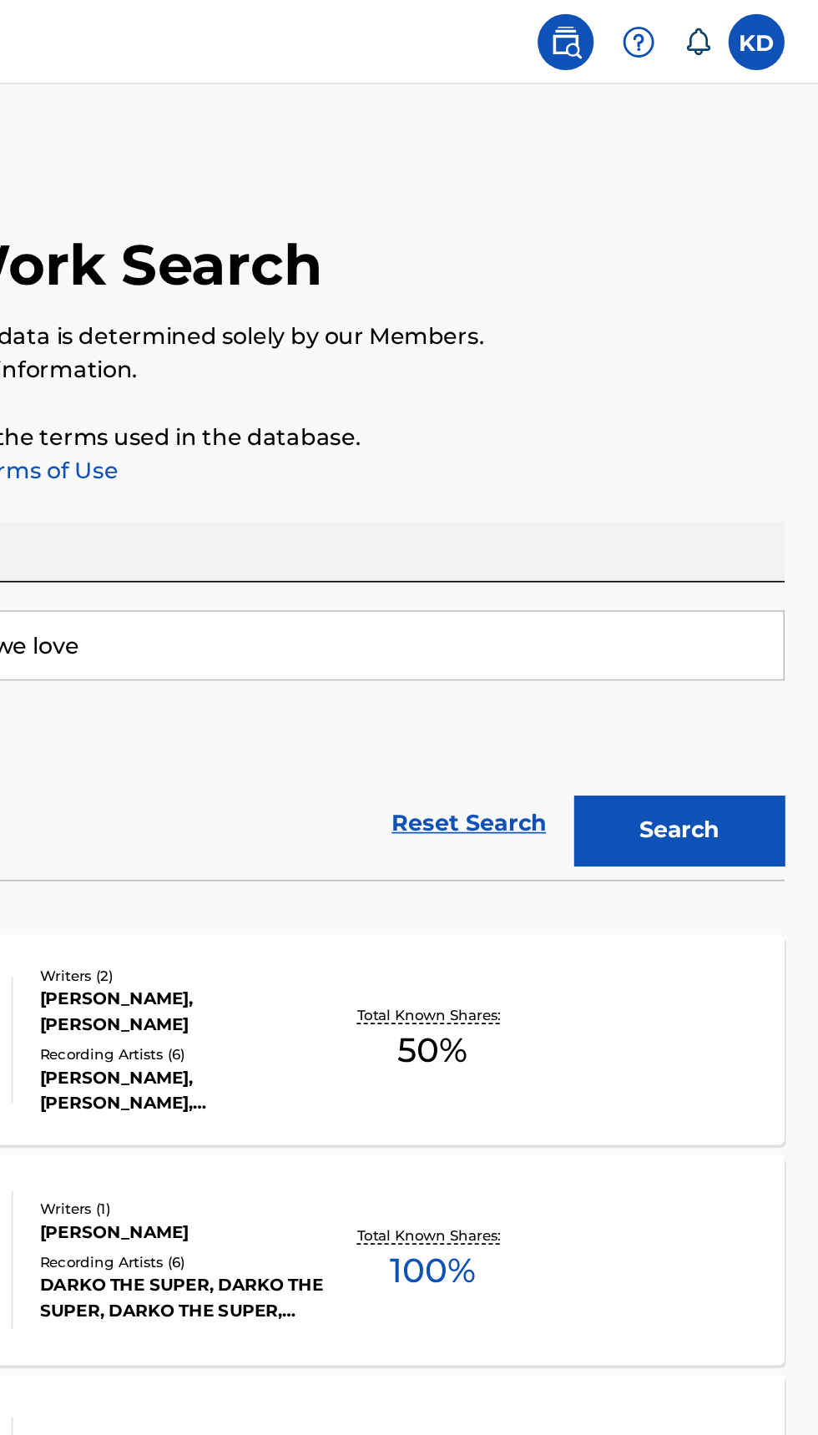
type input "jamaica land we love"
click at [760, 492] on button "Search" at bounding box center [735, 494] width 125 height 42
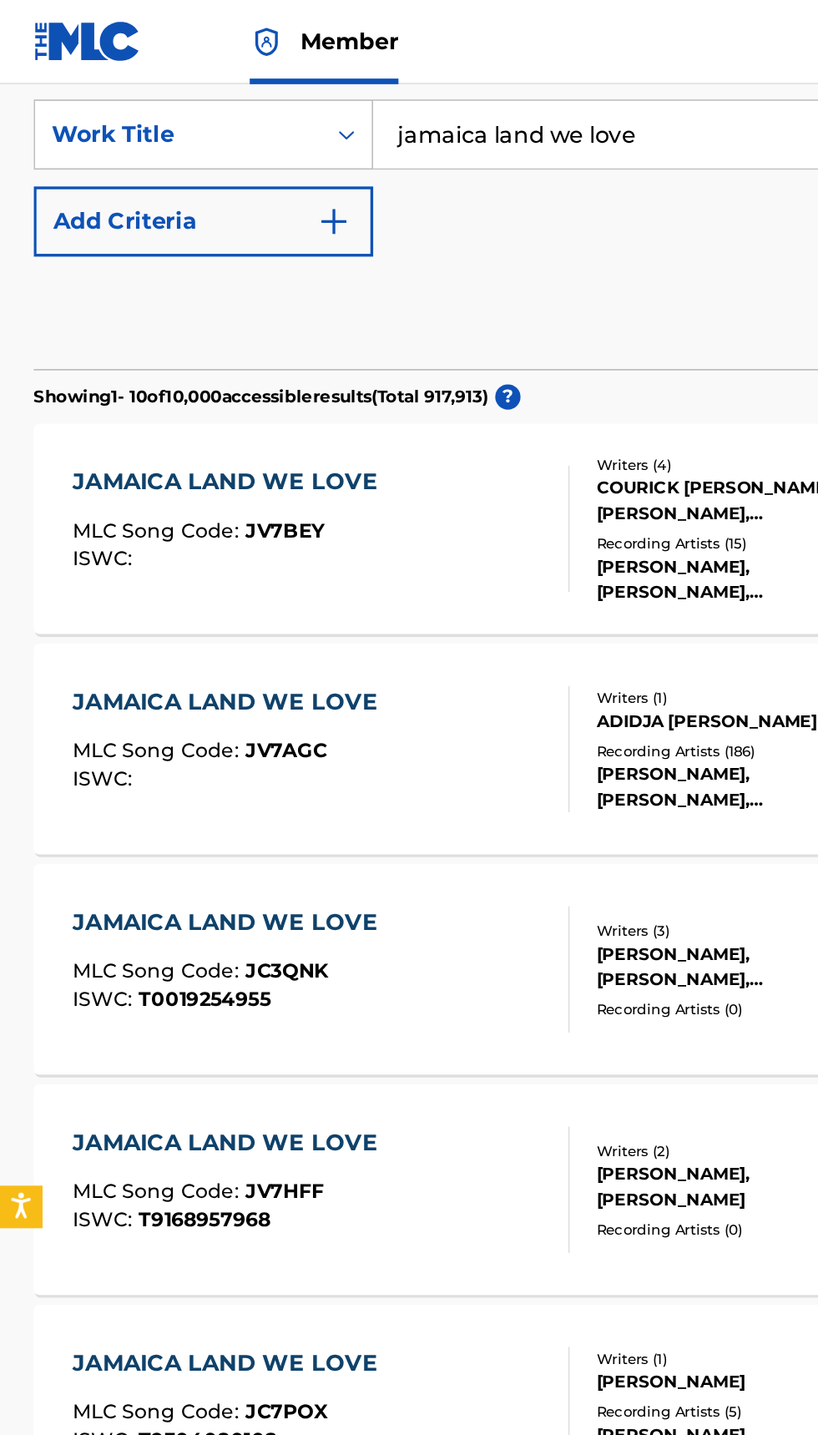
scroll to position [303, 0]
